Goal: Check status: Check status

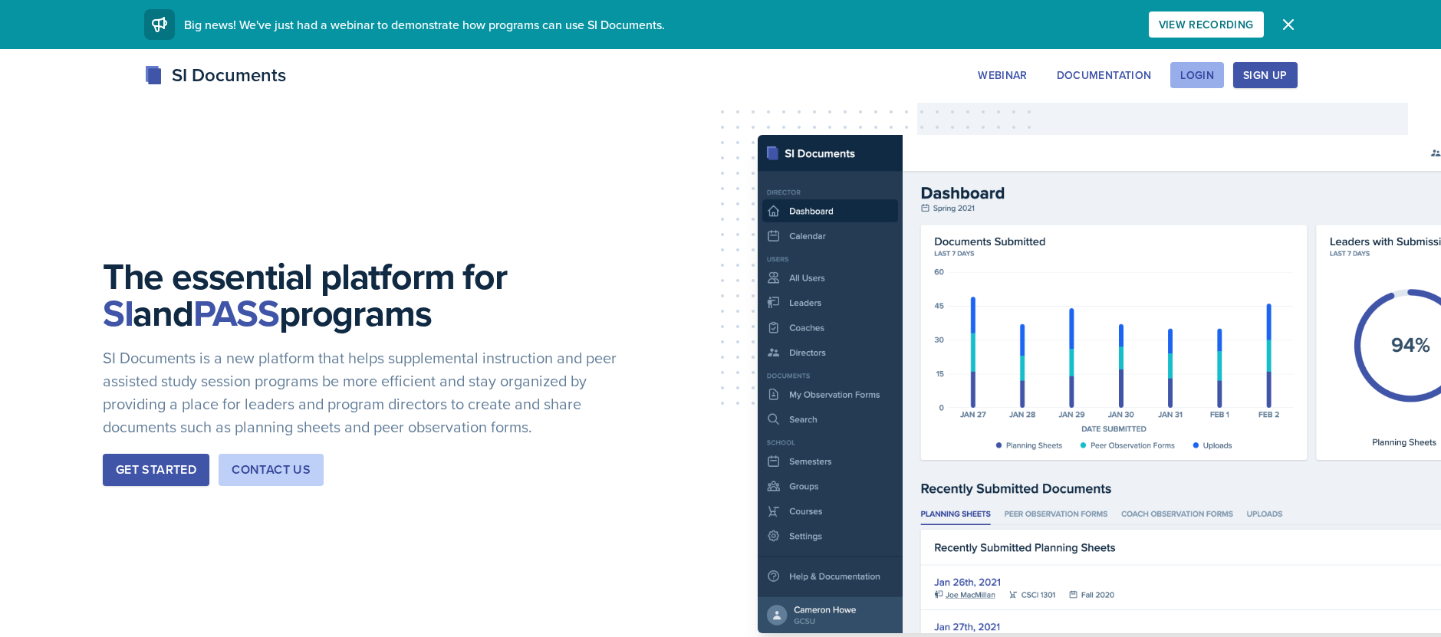
click at [1222, 78] on button "Login" at bounding box center [1197, 75] width 54 height 26
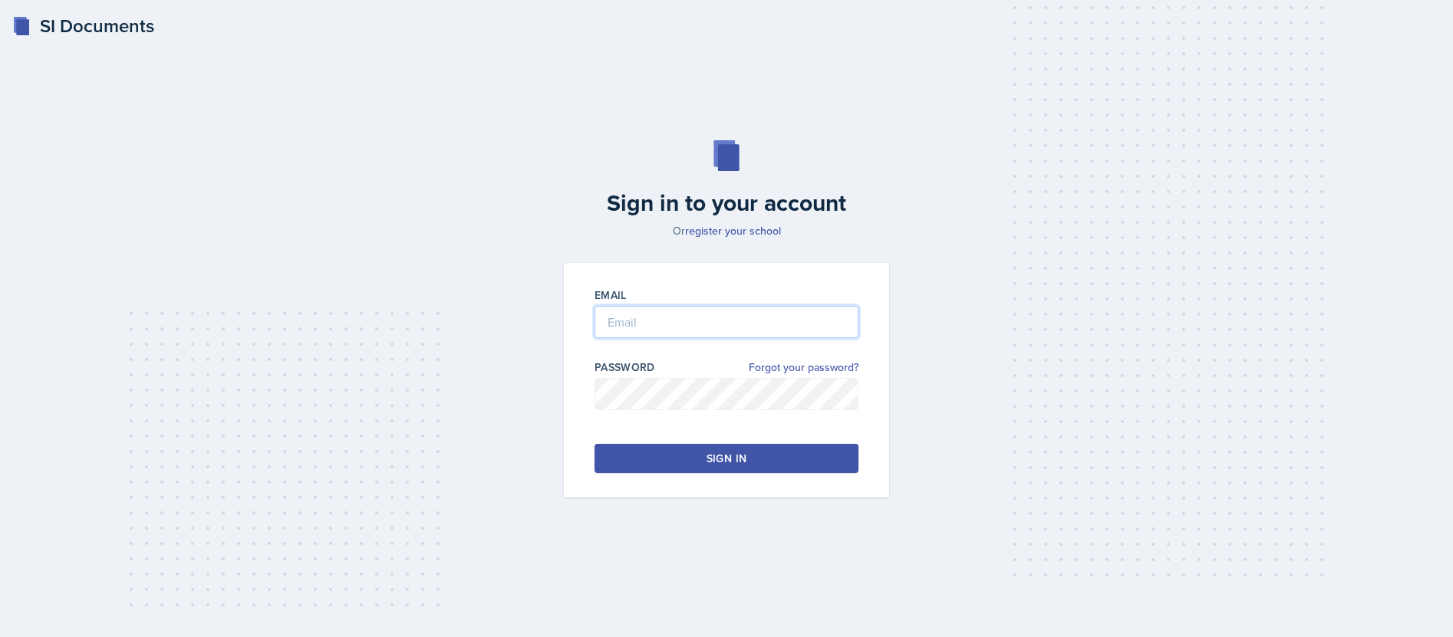
type input "[EMAIL_ADDRESS][DOMAIN_NAME]"
click at [686, 311] on input "[EMAIL_ADDRESS][DOMAIN_NAME]" at bounding box center [726, 322] width 264 height 32
click at [643, 452] on button "Sign in" at bounding box center [726, 458] width 264 height 29
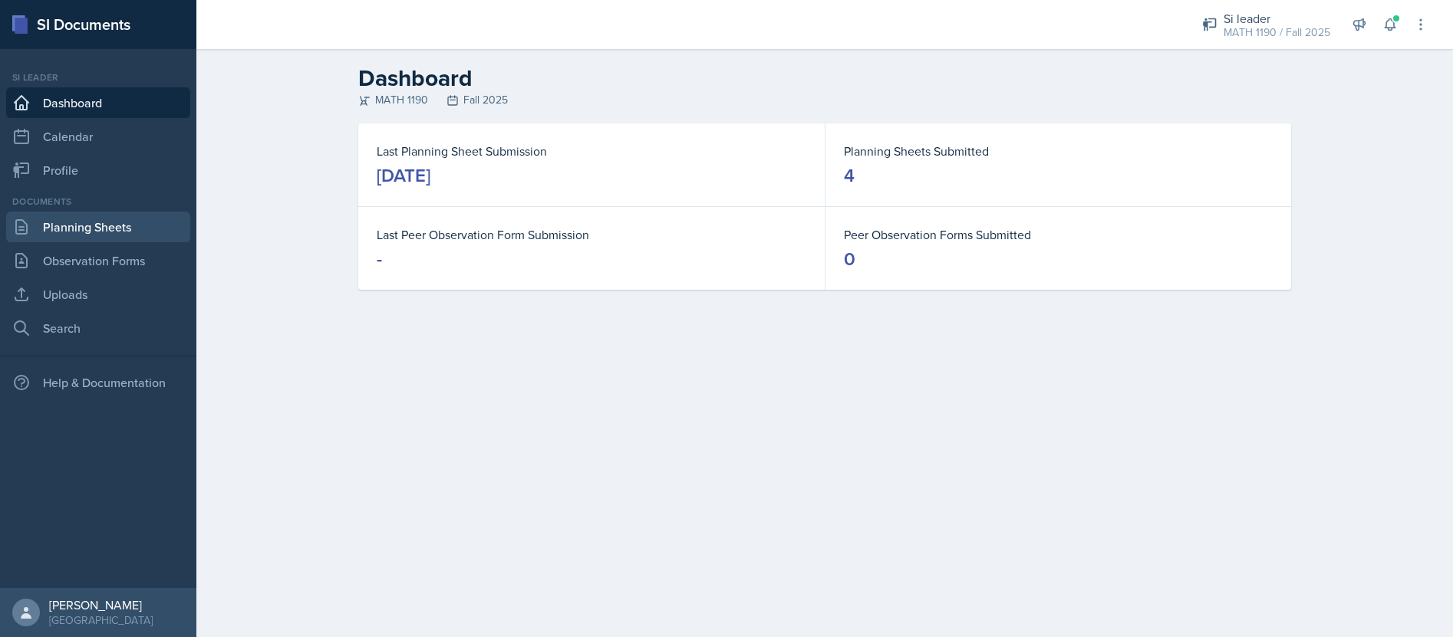
click at [91, 222] on link "Planning Sheets" at bounding box center [98, 227] width 184 height 31
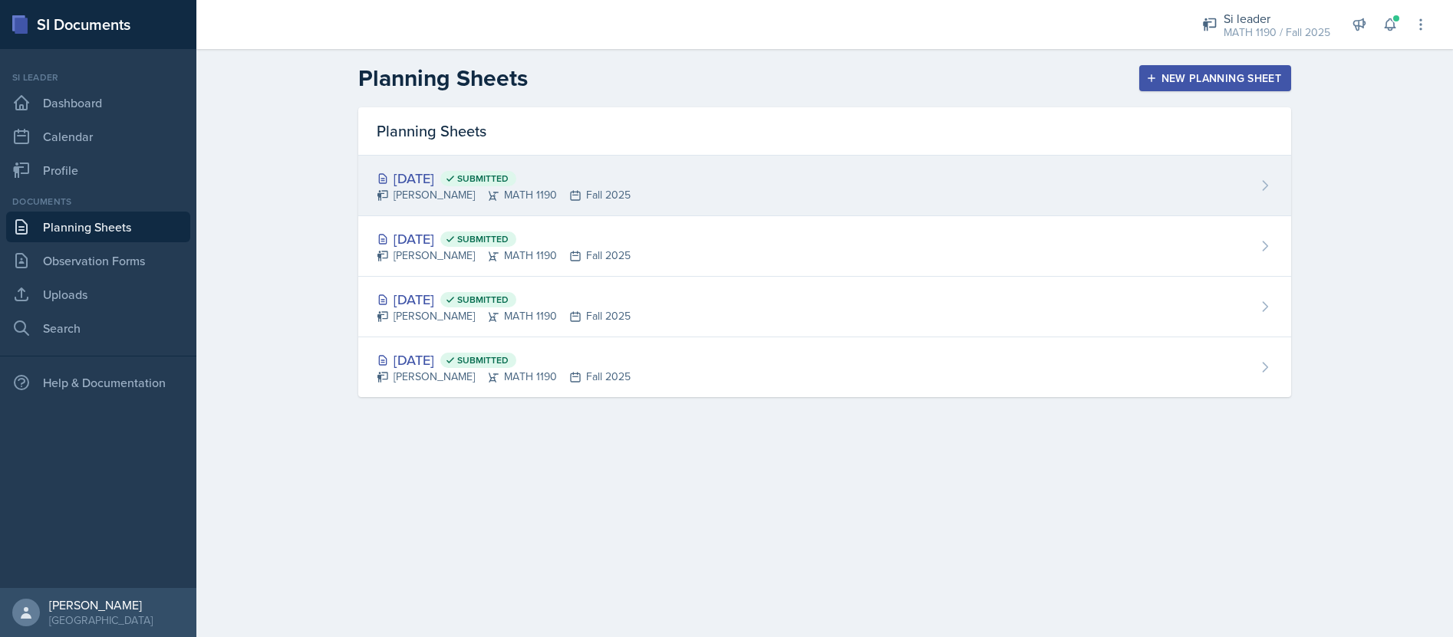
click at [442, 179] on div "[DATE] Submitted" at bounding box center [504, 178] width 254 height 21
